Goal: Navigation & Orientation: Find specific page/section

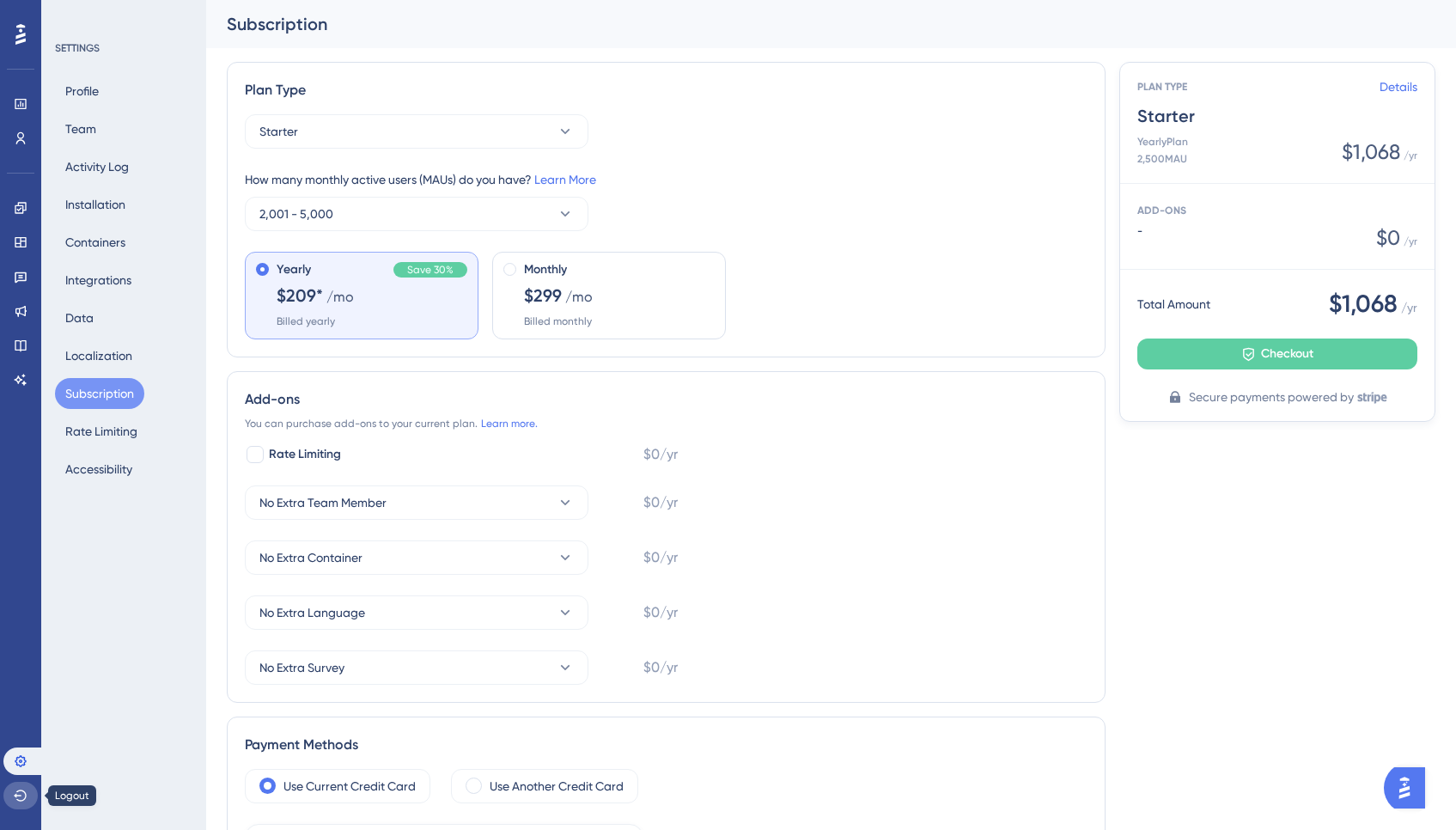
click at [20, 798] on icon at bounding box center [21, 796] width 14 height 14
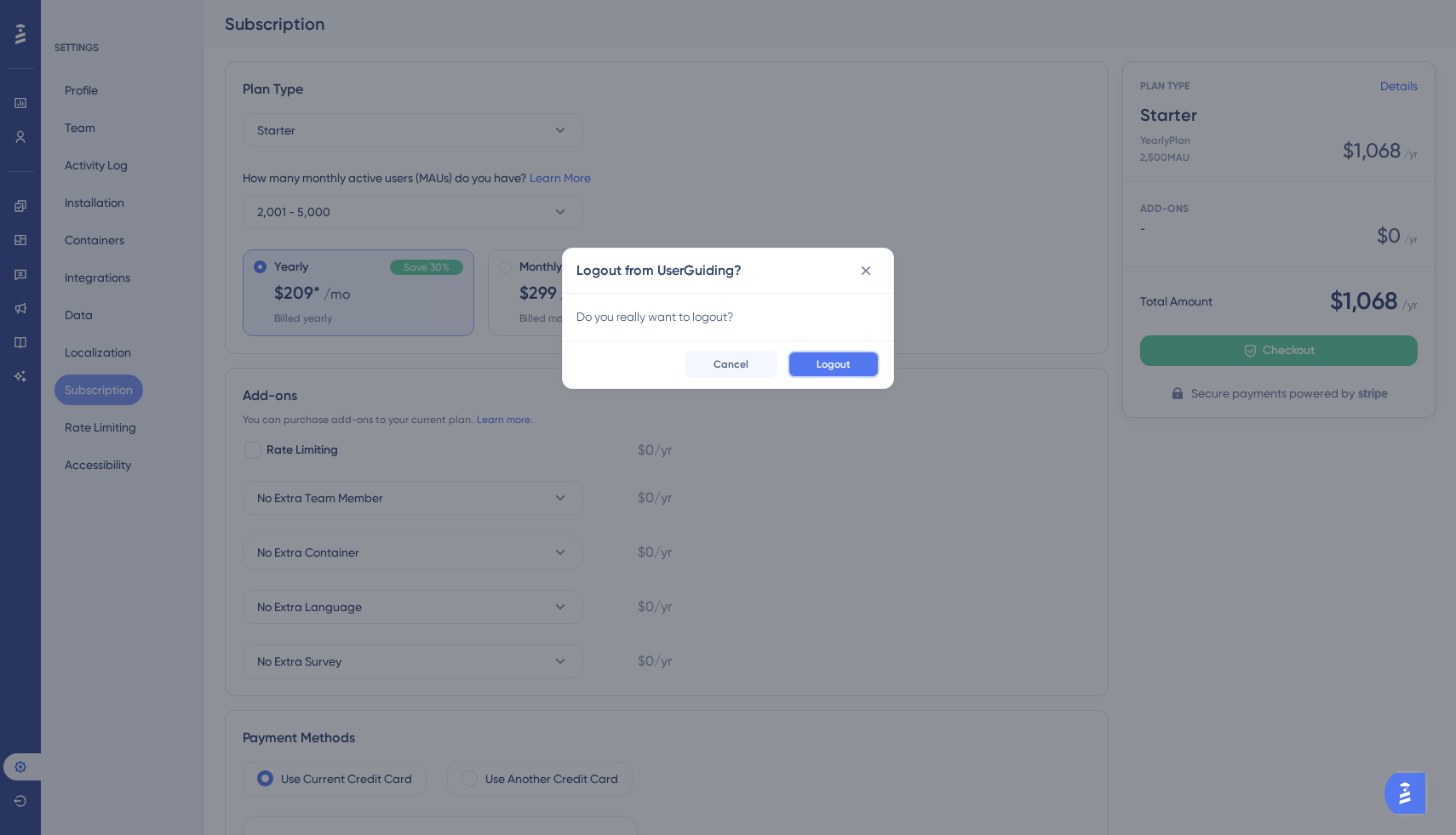
click at [850, 360] on span "Logout" at bounding box center [833, 364] width 34 height 14
